Goal: Entertainment & Leisure: Consume media (video, audio)

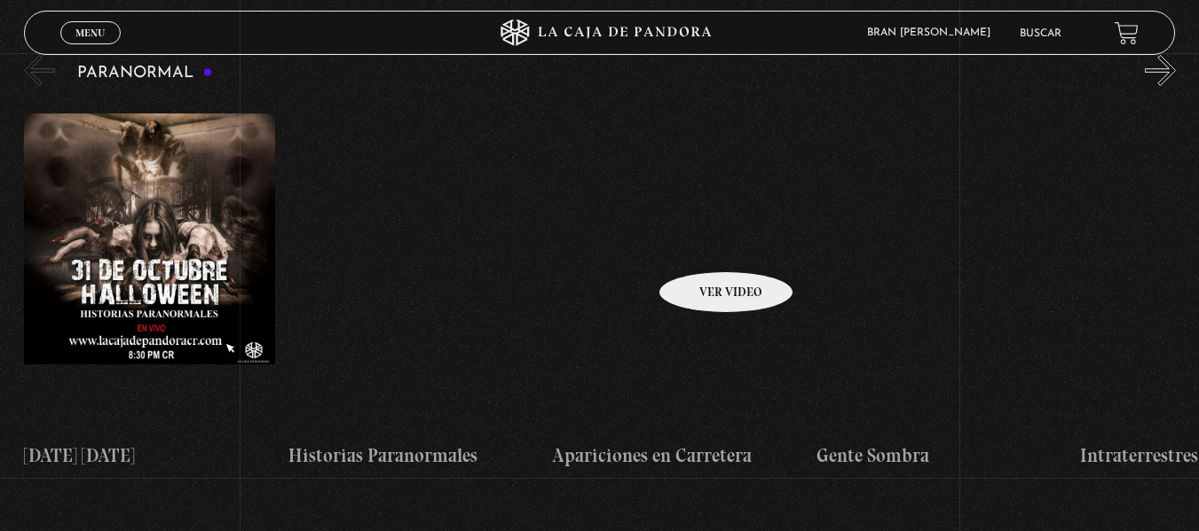
scroll to position [1826, 0]
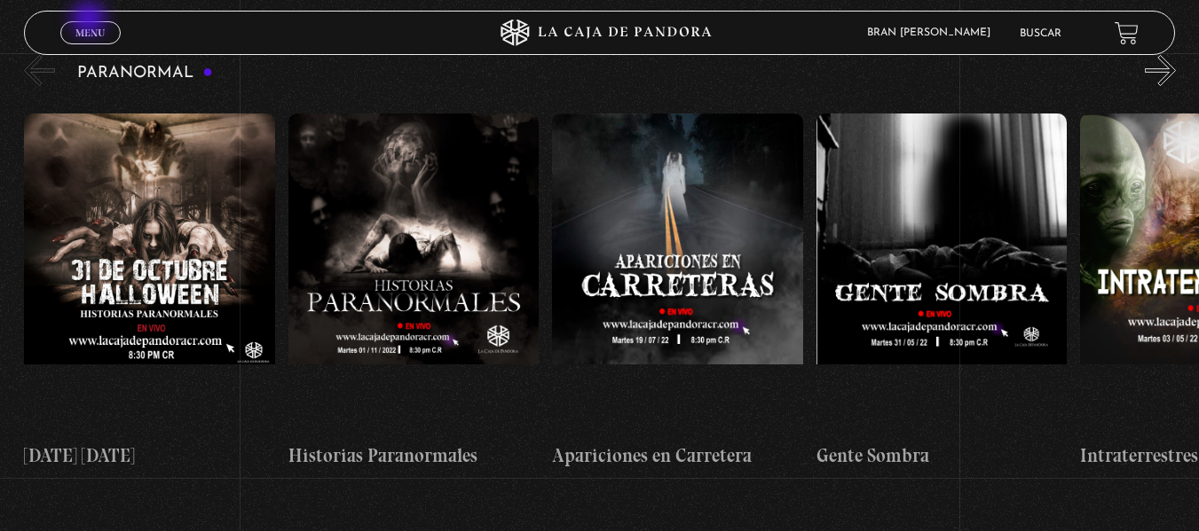
click at [90, 21] on link "Menu Cerrar" at bounding box center [90, 32] width 60 height 23
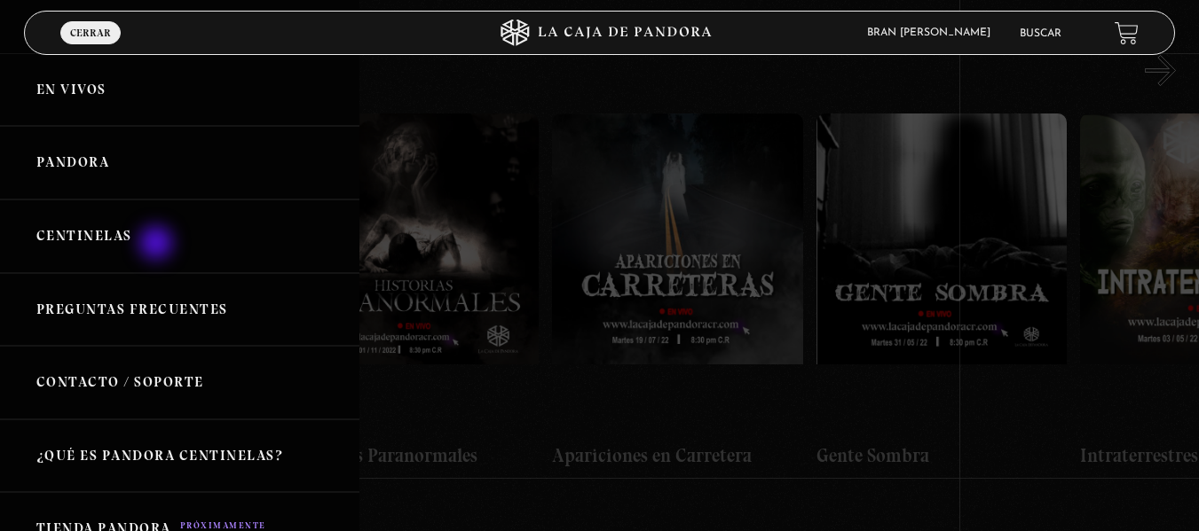
click at [158, 245] on link "Centinelas" at bounding box center [179, 237] width 359 height 74
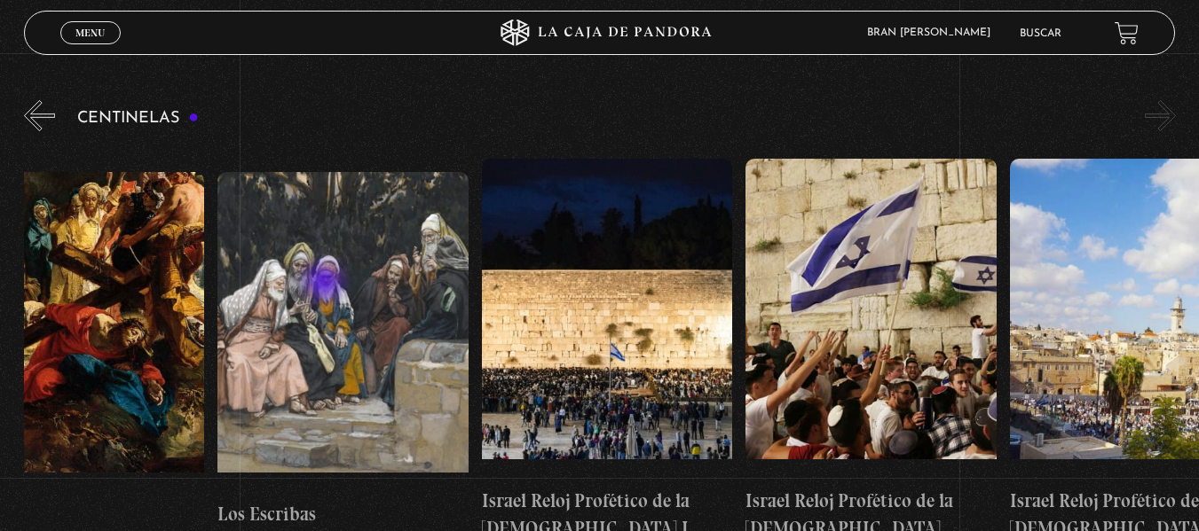
scroll to position [0, 29433]
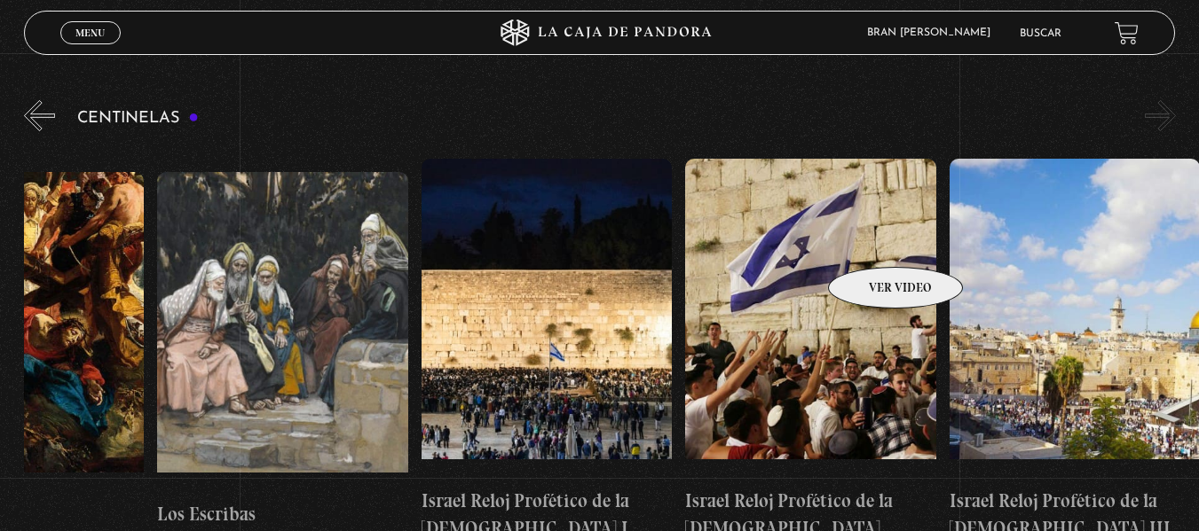
click at [872, 240] on figure at bounding box center [810, 318] width 251 height 319
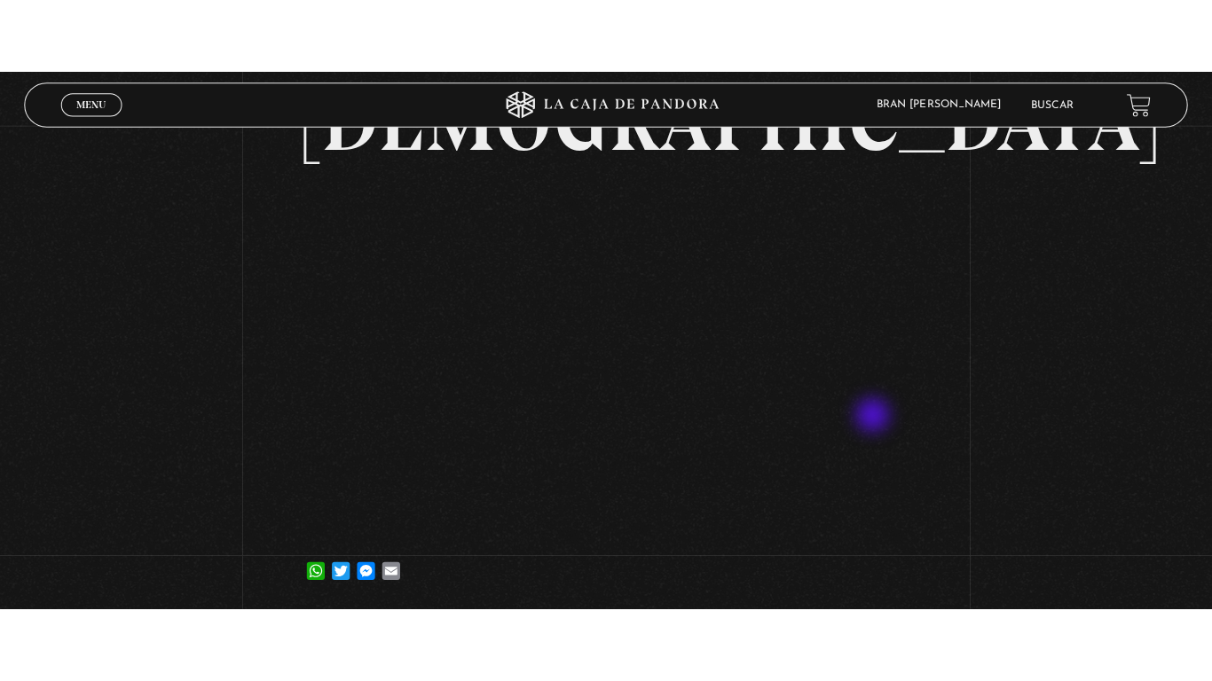
scroll to position [297, 0]
